Goal: Task Accomplishment & Management: Use online tool/utility

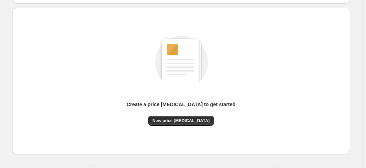
scroll to position [98, 0]
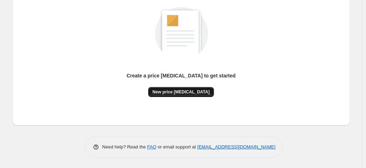
click at [197, 92] on span "New price [MEDICAL_DATA]" at bounding box center [181, 92] width 57 height 6
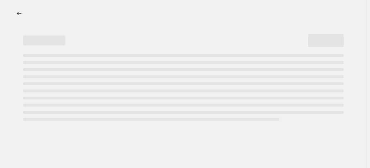
select select "percentage"
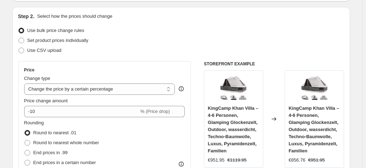
scroll to position [71, 0]
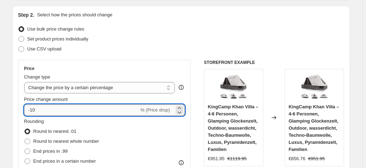
click at [117, 106] on input "-10" at bounding box center [81, 110] width 115 height 11
type input "-1"
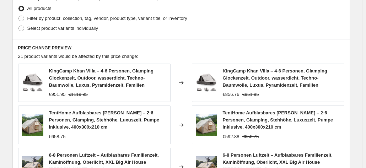
scroll to position [569, 0]
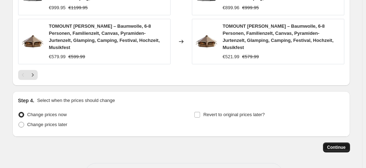
type input "-35"
click at [332, 145] on span "Continue" at bounding box center [337, 148] width 18 height 6
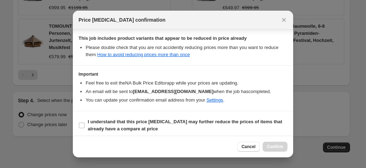
scroll to position [130, 0]
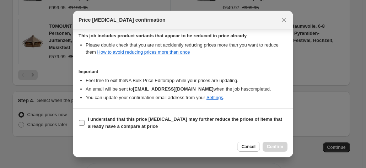
click at [172, 120] on b "I understand that this price [MEDICAL_DATA] may further reduce the prices of it…" at bounding box center [185, 123] width 195 height 12
click at [85, 120] on input "I understand that this price change job may further reduce the prices of items …" at bounding box center [82, 123] width 6 height 6
checkbox input "true"
click at [283, 144] on button "Confirm" at bounding box center [275, 147] width 25 height 10
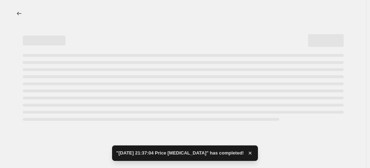
select select "percentage"
